Goal: Find specific page/section: Find specific page/section

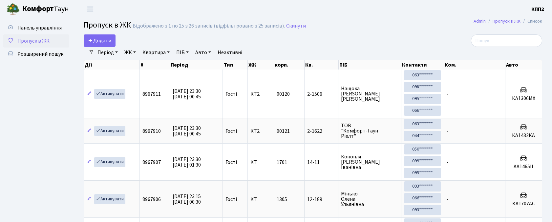
select select "25"
click at [41, 31] on span "Панель управління" at bounding box center [39, 27] width 44 height 7
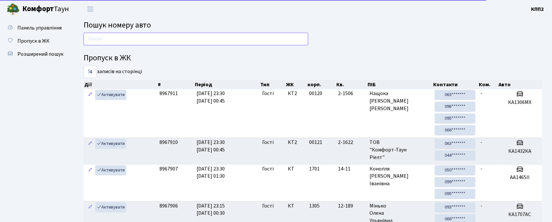
click at [129, 33] on input "text" at bounding box center [196, 39] width 225 height 12
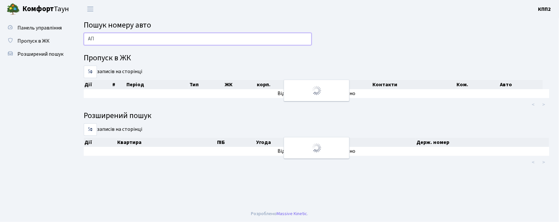
type input "АПЯ"
